Goal: Complete application form

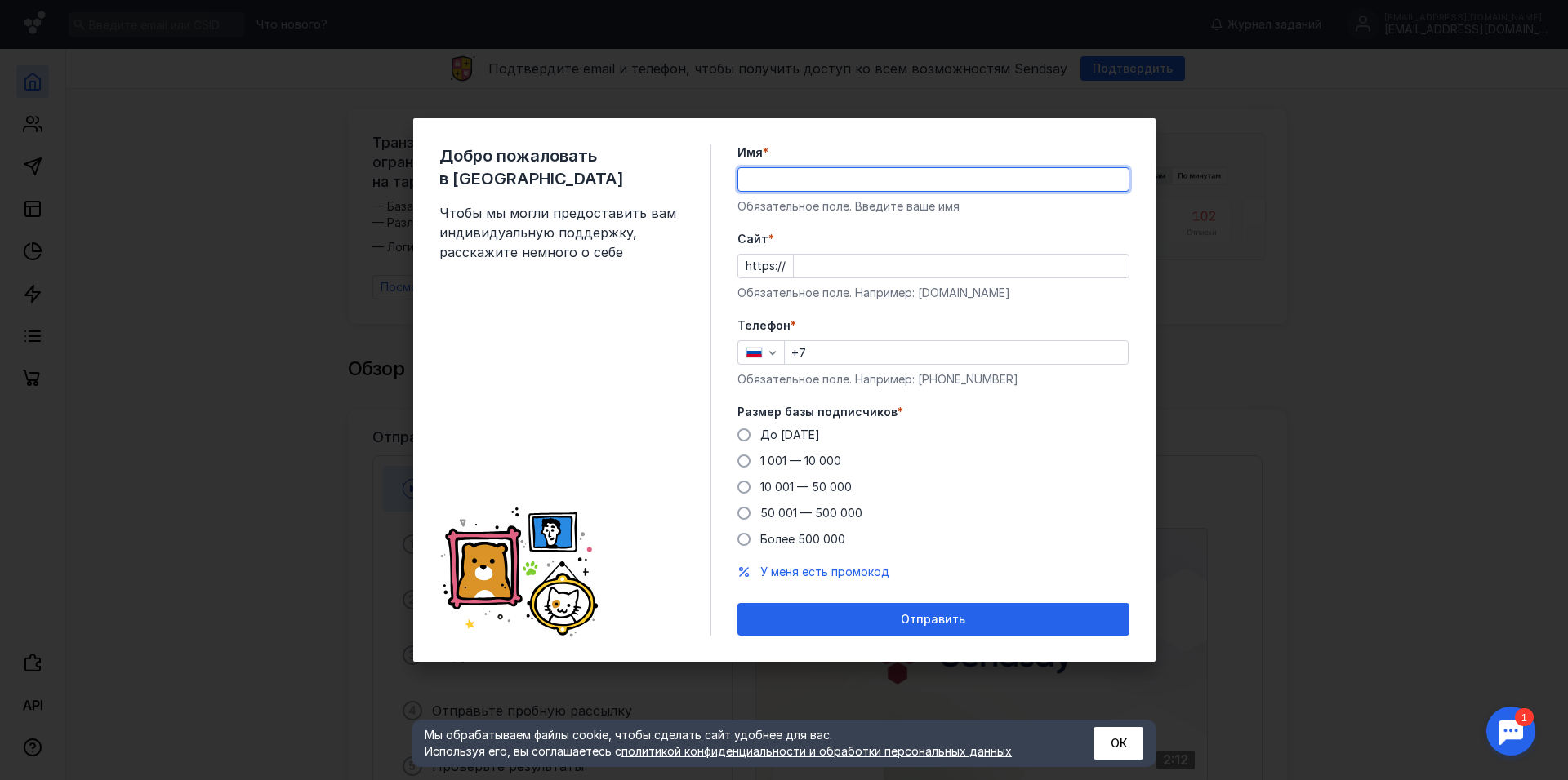
click at [761, 175] on input "Имя *" at bounding box center [934, 179] width 390 height 23
click at [738, 434] on div "Размер базы подписчиков * До [DATE] 1 001 — 10 000 10 001 — 50 000 50 001 — 500…" at bounding box center [934, 476] width 392 height 143
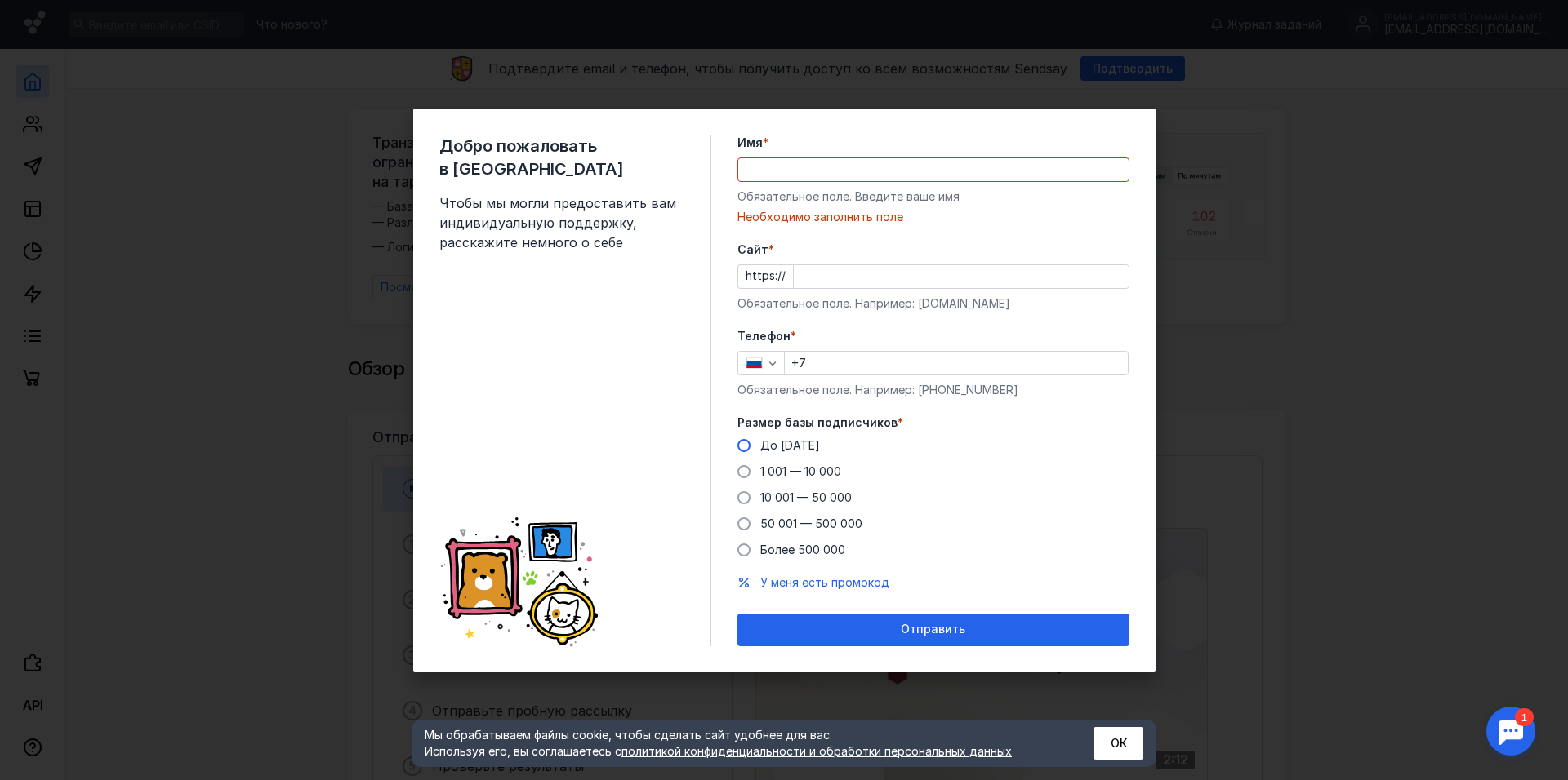
click at [744, 443] on span at bounding box center [744, 445] width 13 height 13
click at [0, 0] on input "До [DATE]" at bounding box center [0, 0] width 0 height 0
click at [756, 165] on input "Имя *" at bounding box center [934, 170] width 390 height 23
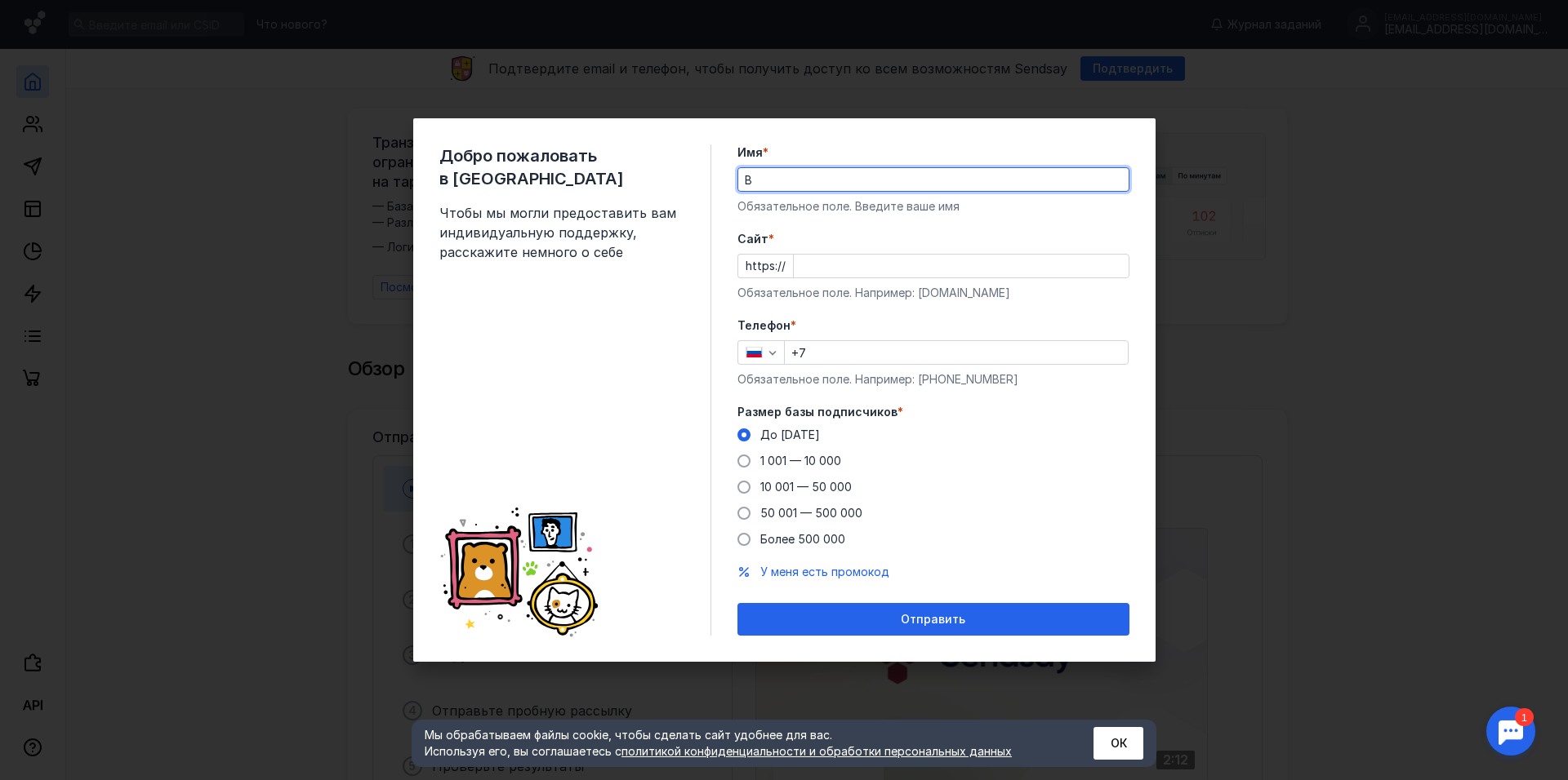
type input "[PERSON_NAME]"
click at [797, 263] on input "Cайт *" at bounding box center [961, 266] width 335 height 23
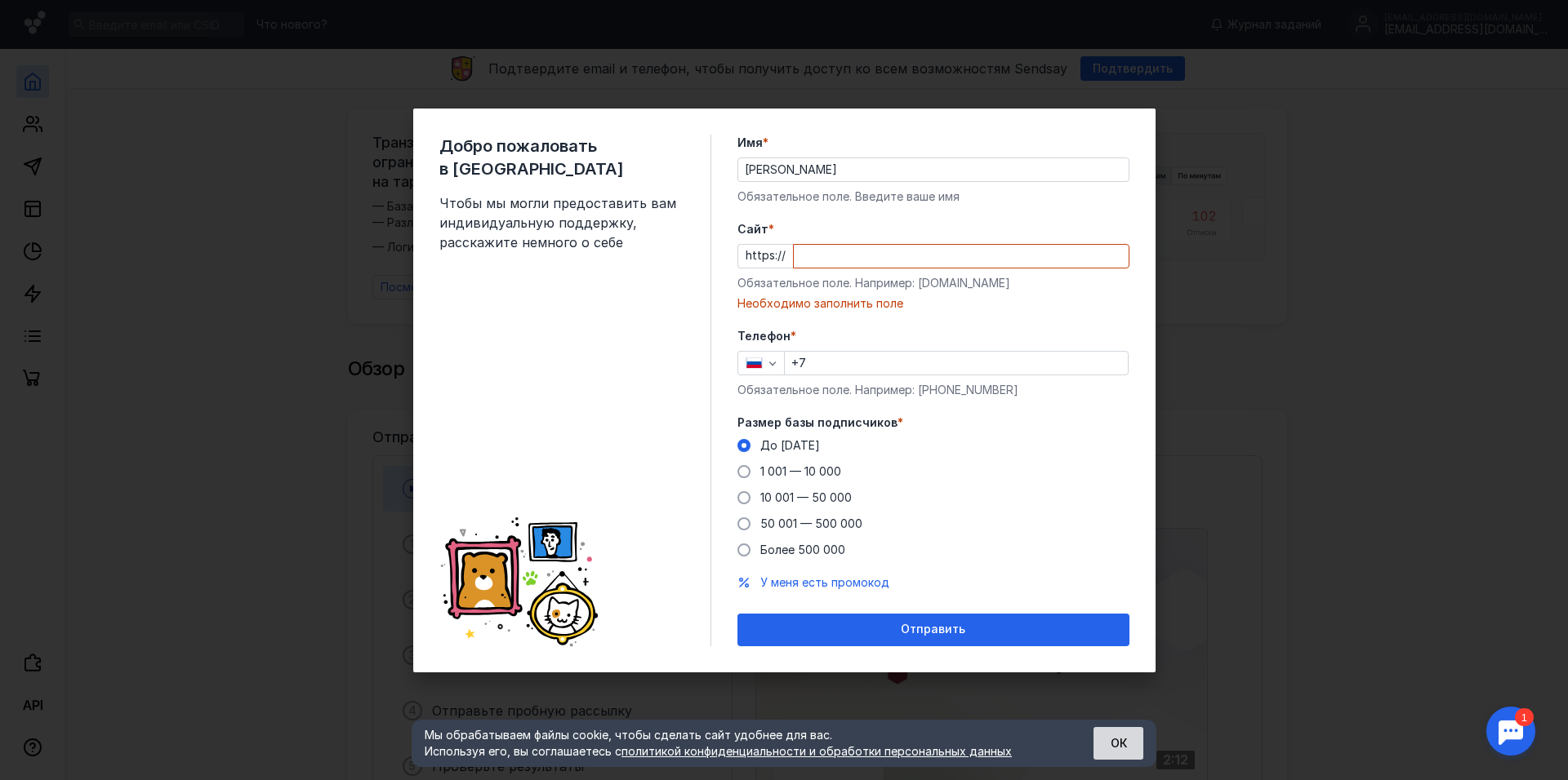
click at [1124, 746] on button "ОК" at bounding box center [1118, 743] width 50 height 32
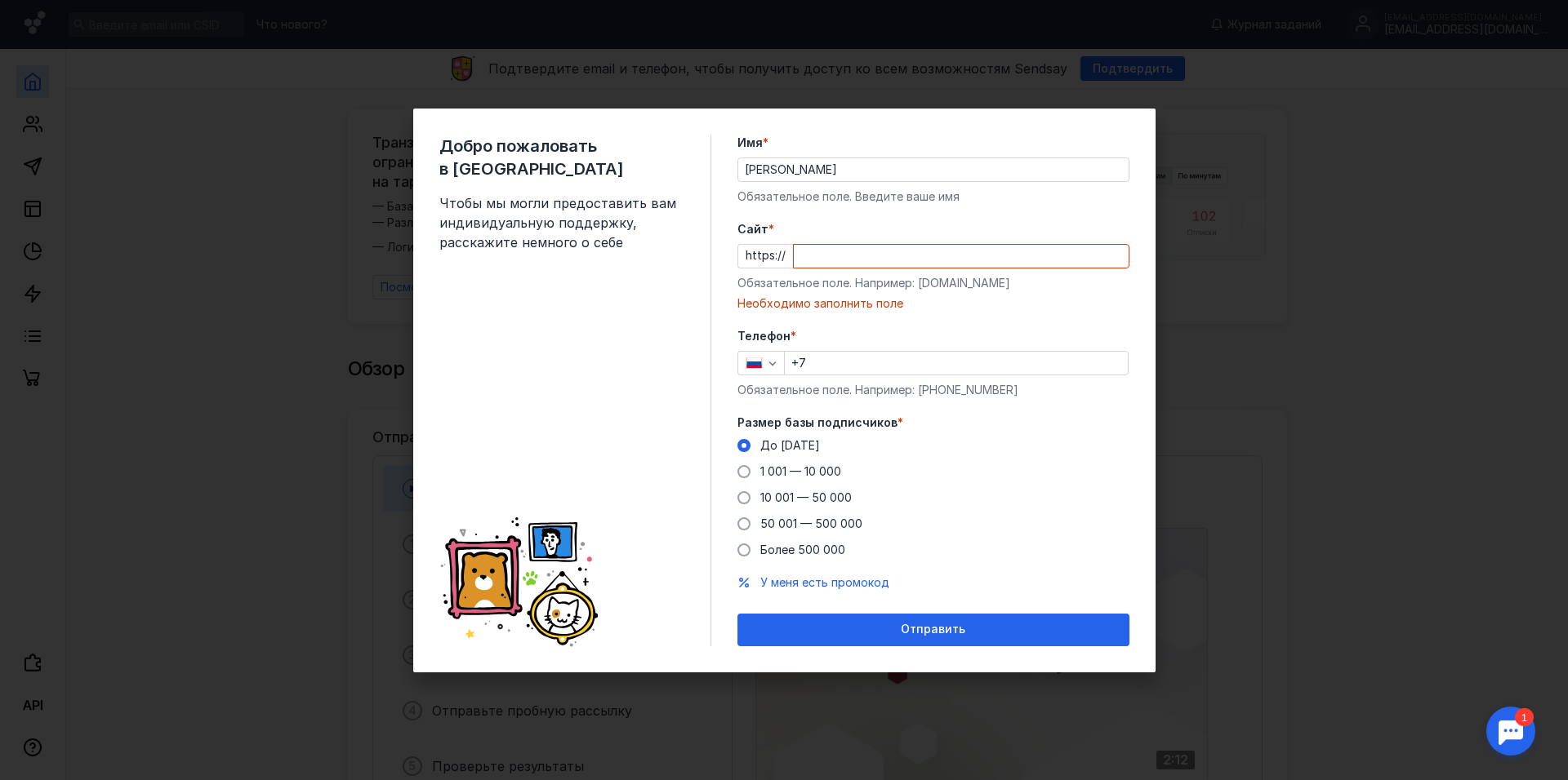
click at [1208, 392] on div "Добро пожаловать в Sendsay Чтобы мы могли предоставить вам индивидуальную подде…" at bounding box center [784, 390] width 1568 height 780
click at [1105, 68] on div "Добро пожаловать в Sendsay Чтобы мы могли предоставить вам индивидуальную подде…" at bounding box center [784, 390] width 1568 height 780
click at [810, 254] on input "Cайт *" at bounding box center [961, 256] width 335 height 23
paste input "[DOMAIN_NAME][URL]"
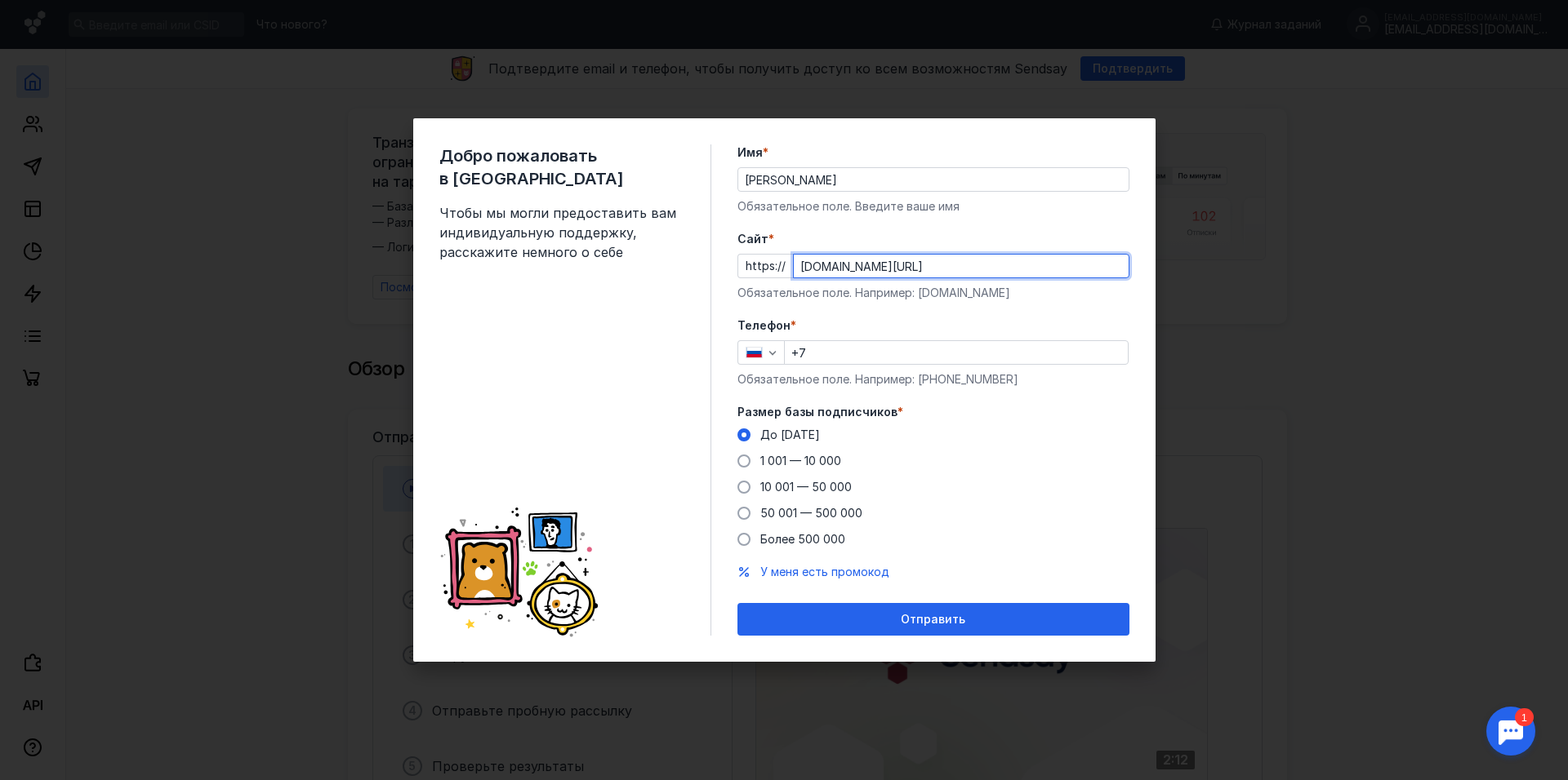
type input "[DOMAIN_NAME][URL]"
click at [822, 351] on input "+7" at bounding box center [956, 352] width 343 height 23
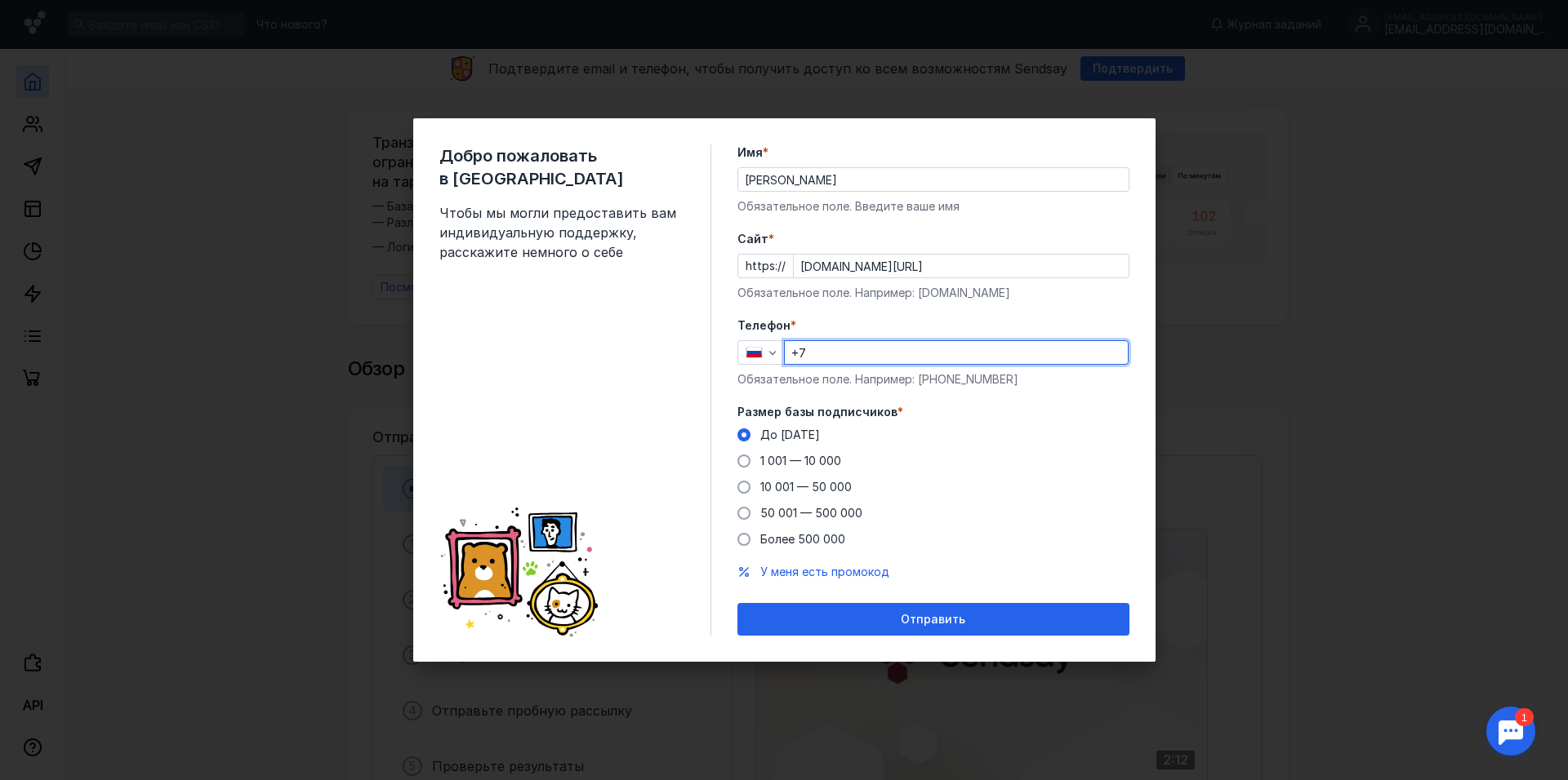
type input "[PHONE_NUMBER]"
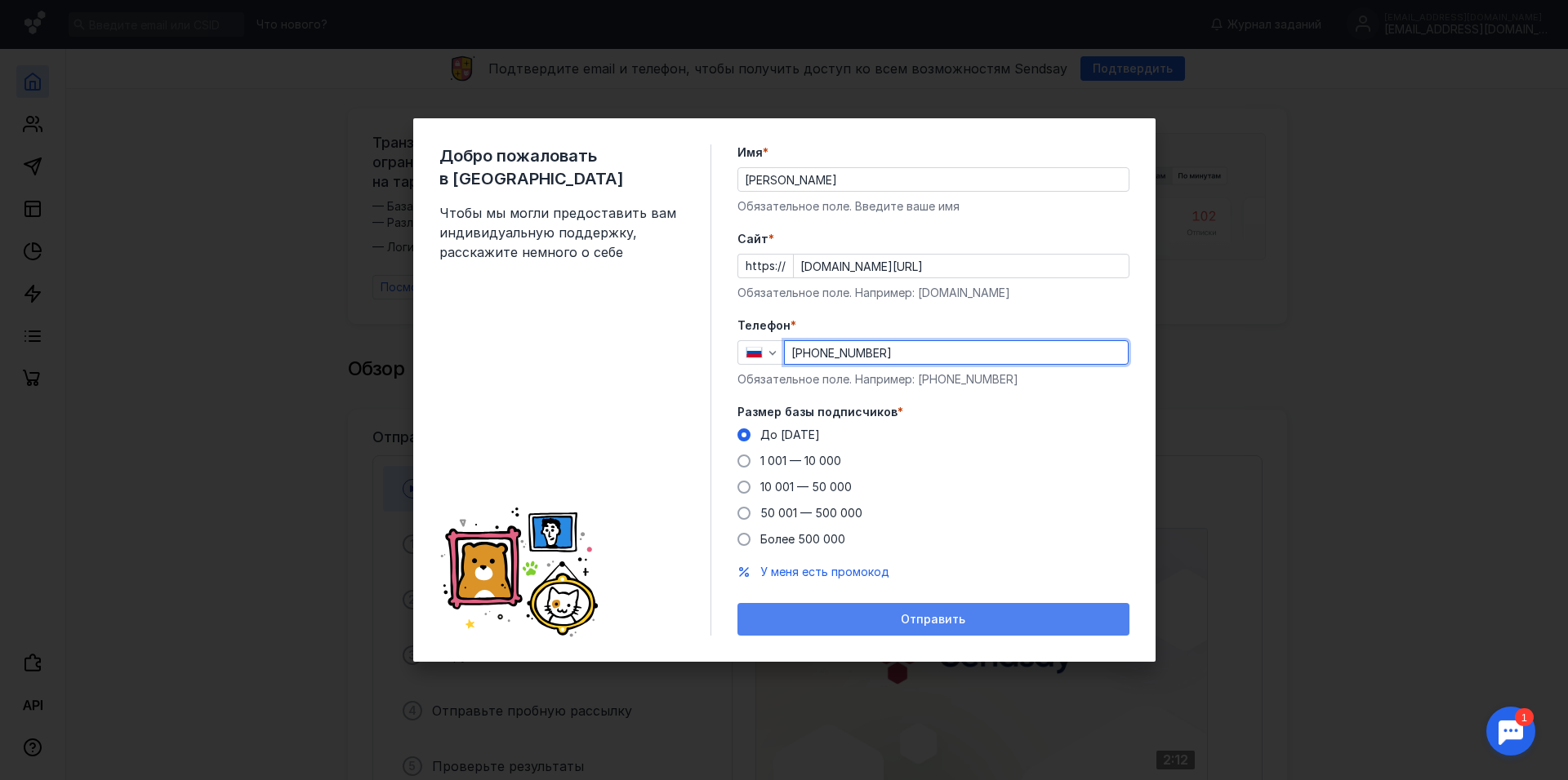
click at [926, 611] on div "Отправить" at bounding box center [934, 619] width 392 height 32
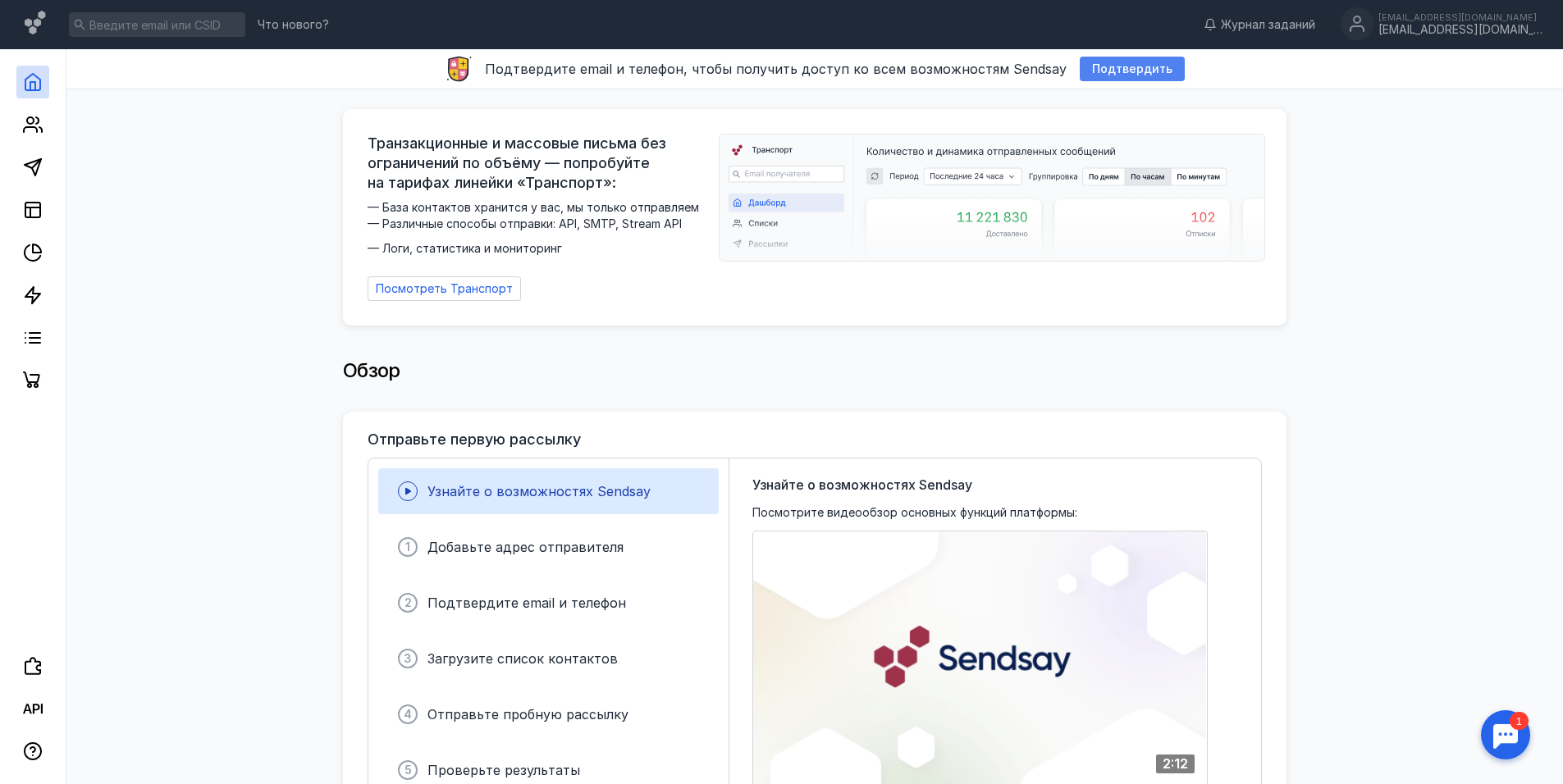
click at [1133, 68] on span "Подтвердить" at bounding box center [1131, 69] width 80 height 14
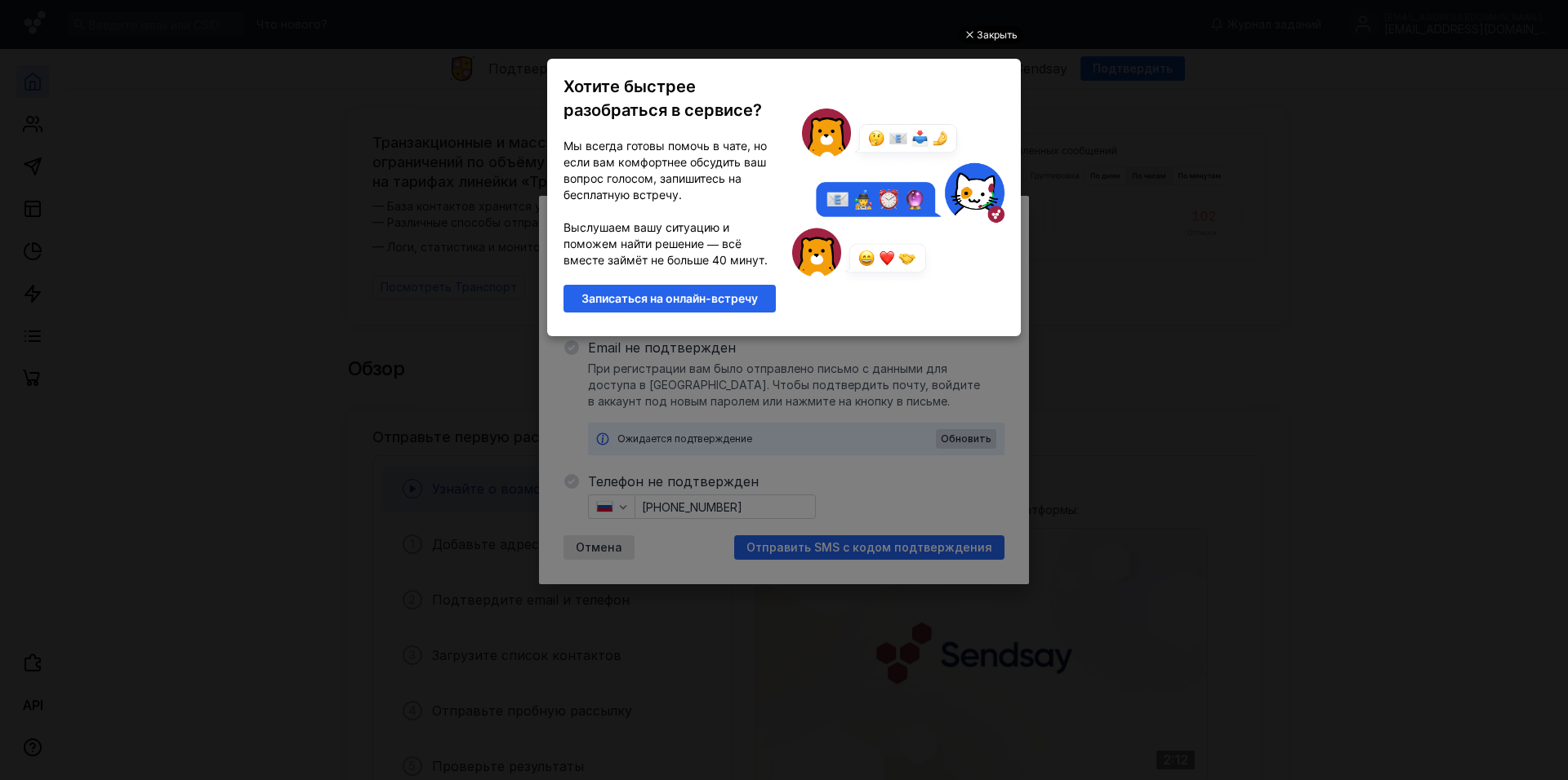
click at [1000, 36] on div "Закрыть" at bounding box center [997, 35] width 41 height 18
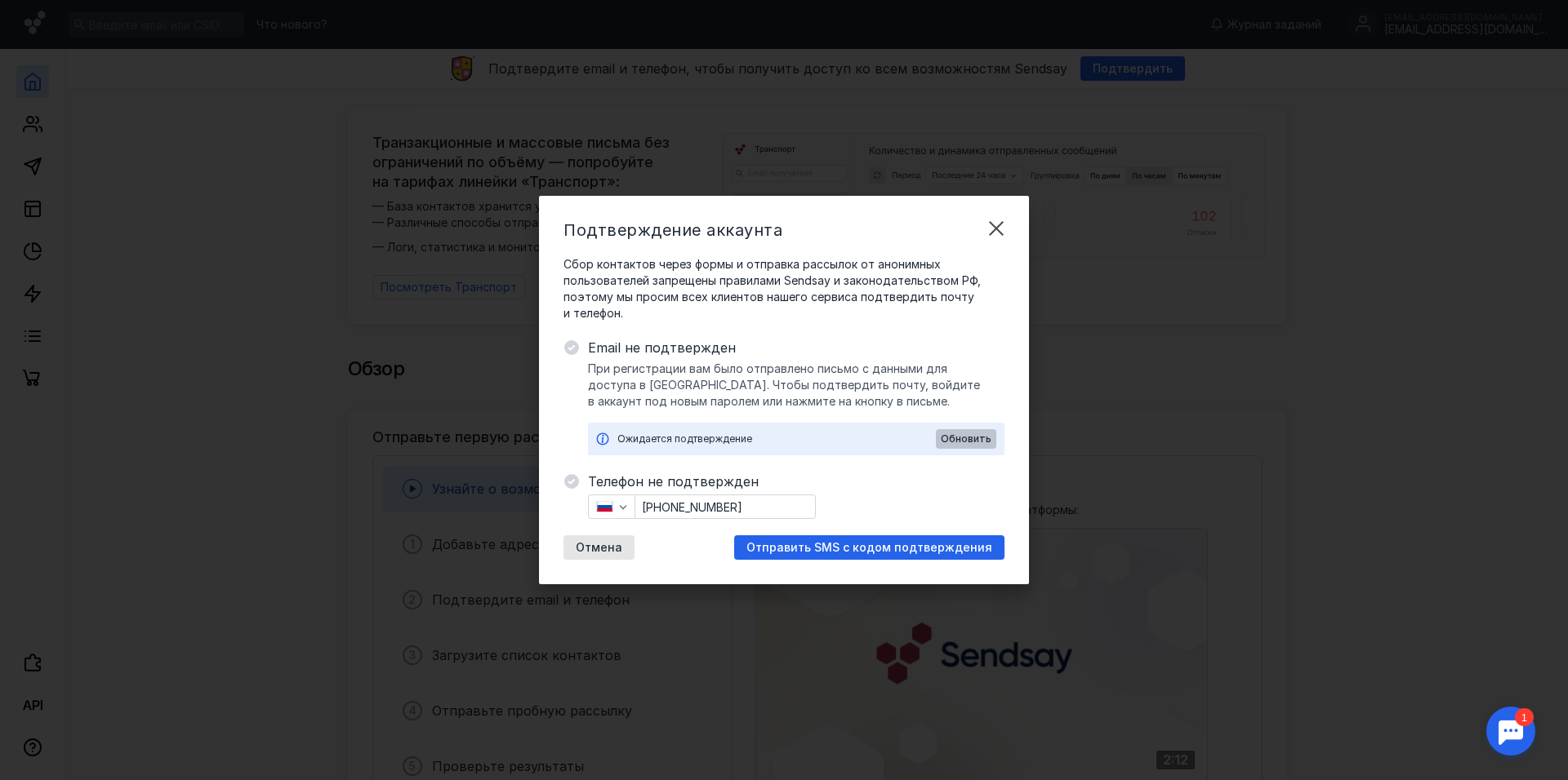
click at [967, 439] on span "Обновить" at bounding box center [966, 439] width 51 height 11
click at [1135, 67] on div "Подтверждение аккаунта Сбор контактов через формы и отправка рассылок от аноним…" at bounding box center [784, 390] width 1568 height 780
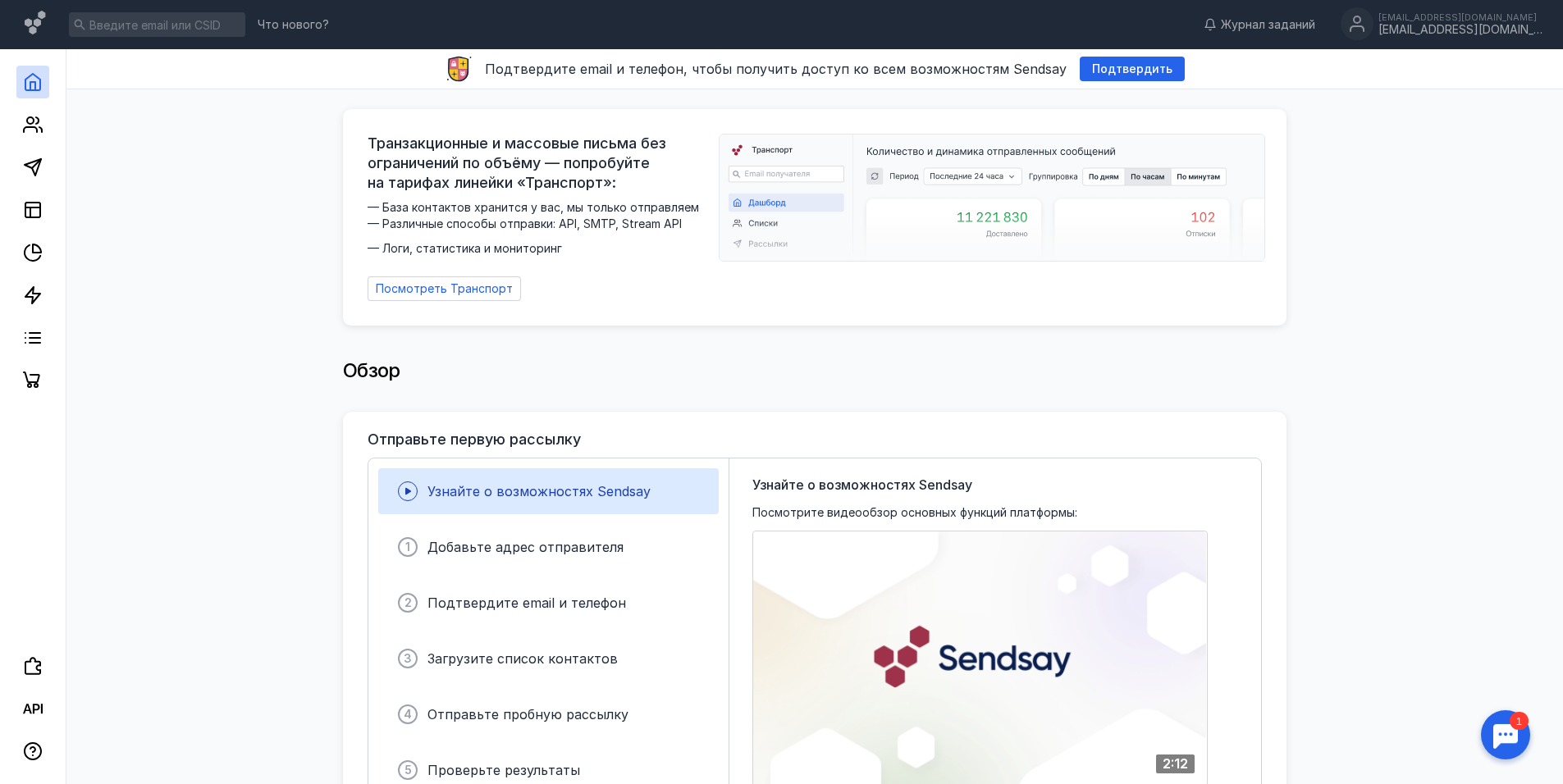
click at [1140, 68] on span "Подтвердить" at bounding box center [1131, 69] width 80 height 14
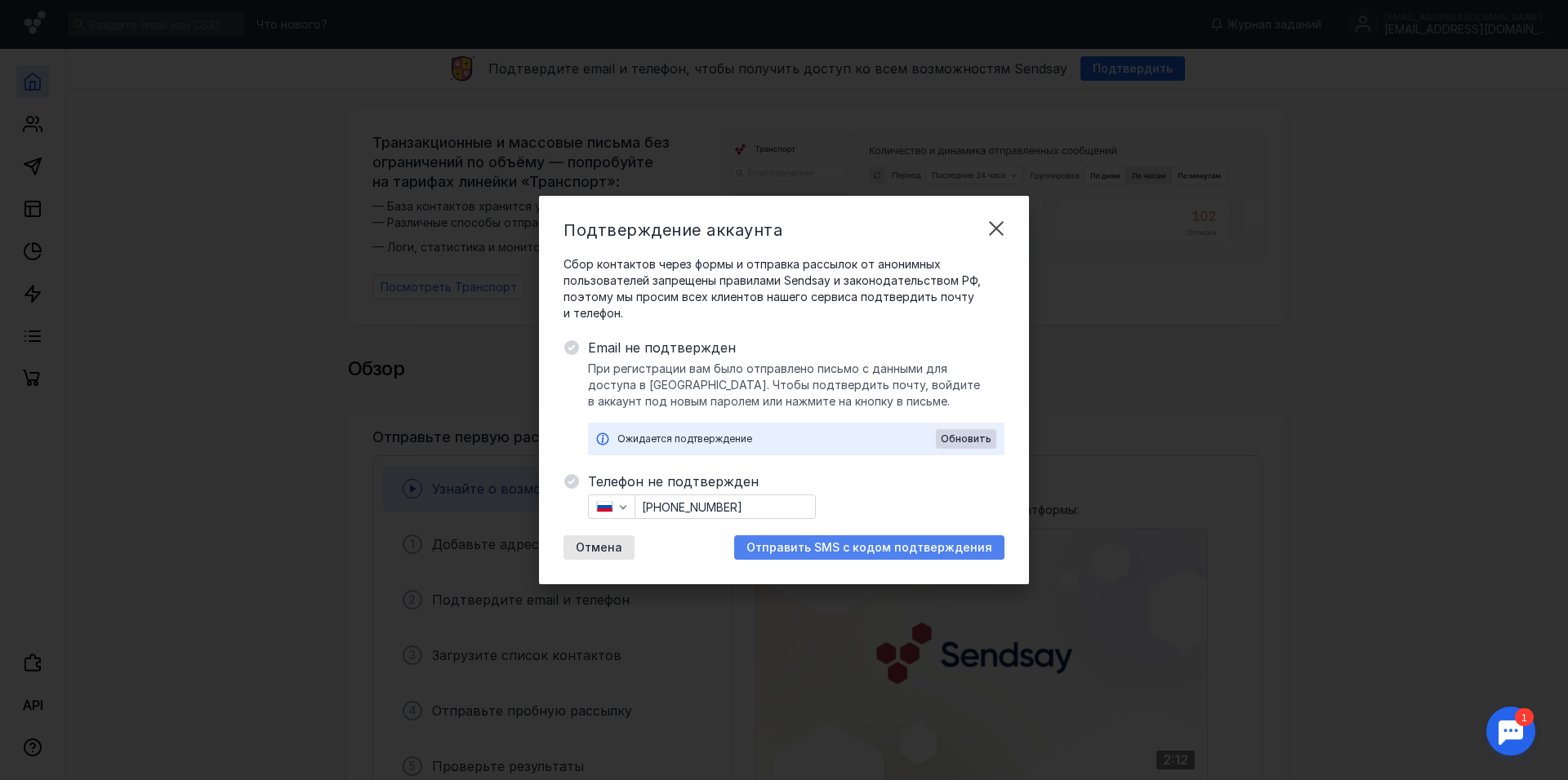
click at [832, 544] on span "Отправить SMS с кодом подтверждения" at bounding box center [869, 548] width 246 height 14
